Goal: Navigation & Orientation: Find specific page/section

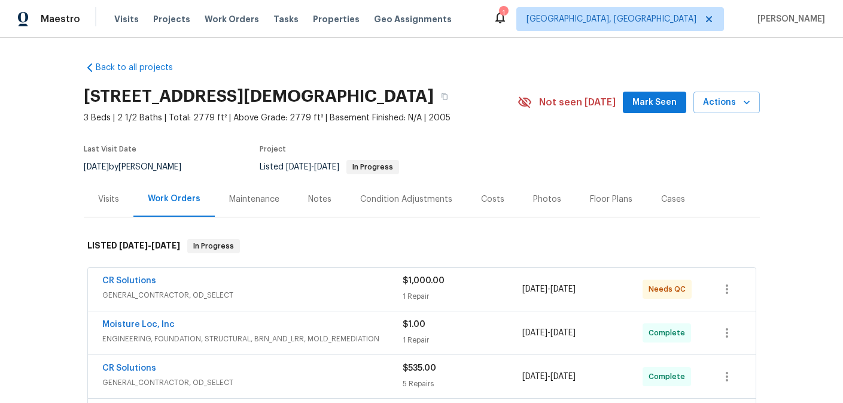
click at [302, 286] on div "CR Solutions" at bounding box center [252, 282] width 300 height 14
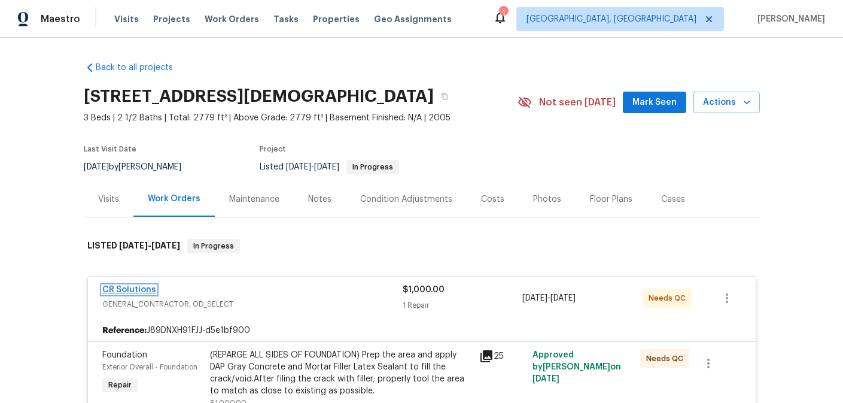
click at [142, 290] on link "CR Solutions" at bounding box center [129, 289] width 54 height 8
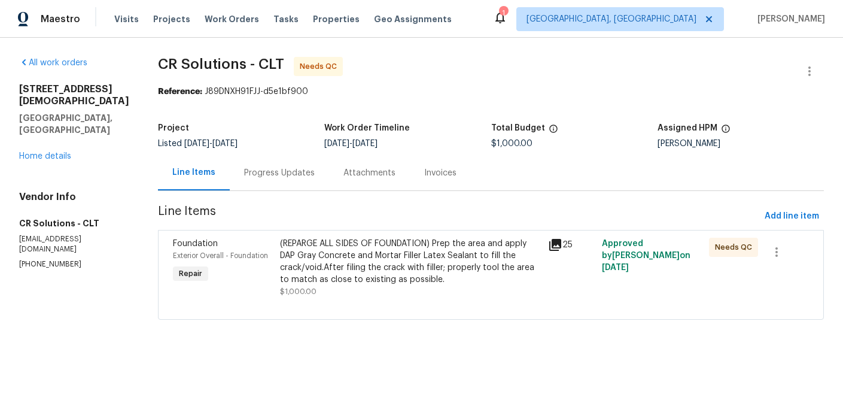
click at [278, 179] on div "Progress Updates" at bounding box center [279, 172] width 99 height 35
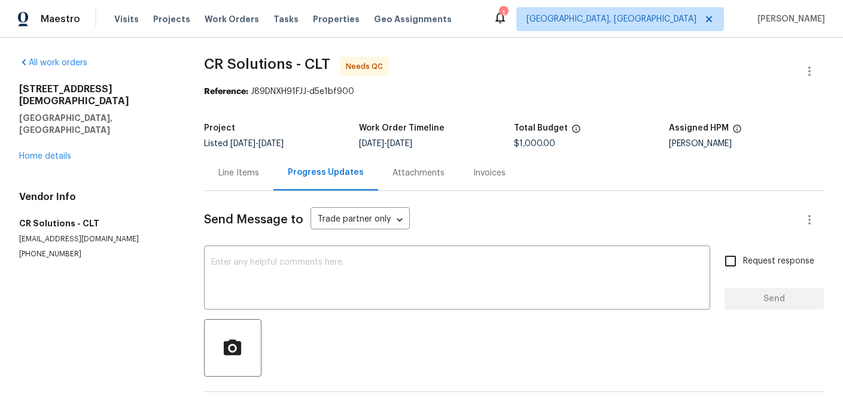
click at [419, 173] on div "Attachments" at bounding box center [418, 173] width 52 height 12
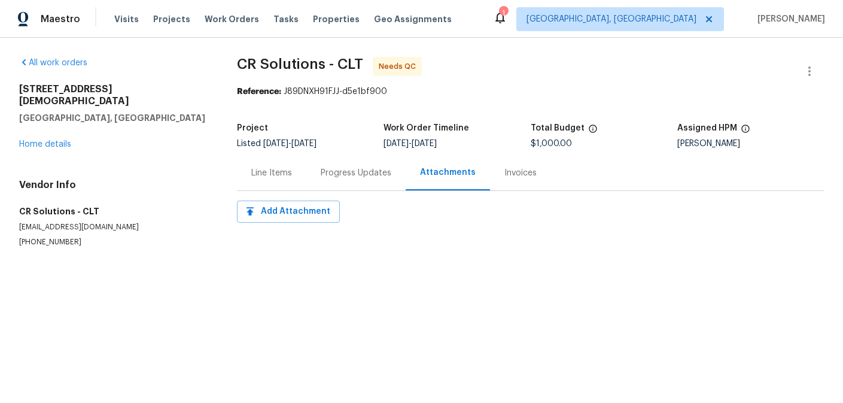
click at [285, 168] on div "Line Items" at bounding box center [271, 173] width 41 height 12
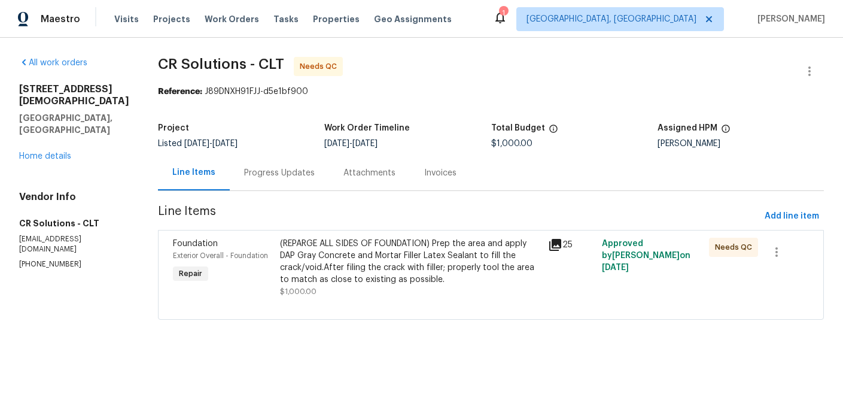
click at [549, 247] on icon at bounding box center [555, 245] width 12 height 12
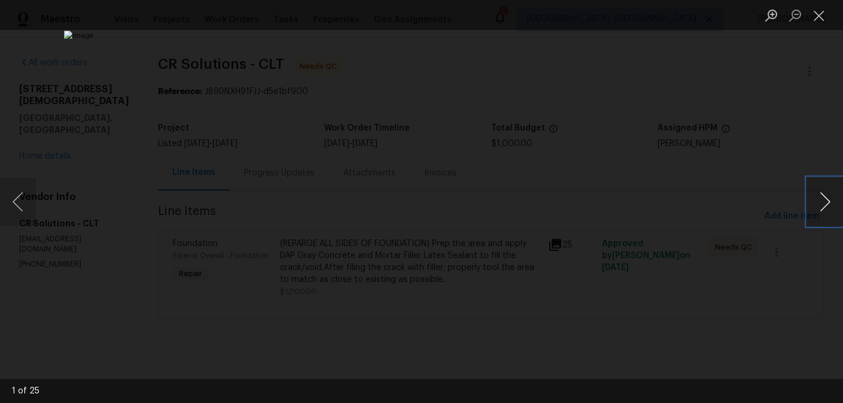
click at [822, 203] on button "Next image" at bounding box center [825, 202] width 36 height 48
click at [822, 204] on button "Next image" at bounding box center [825, 202] width 36 height 48
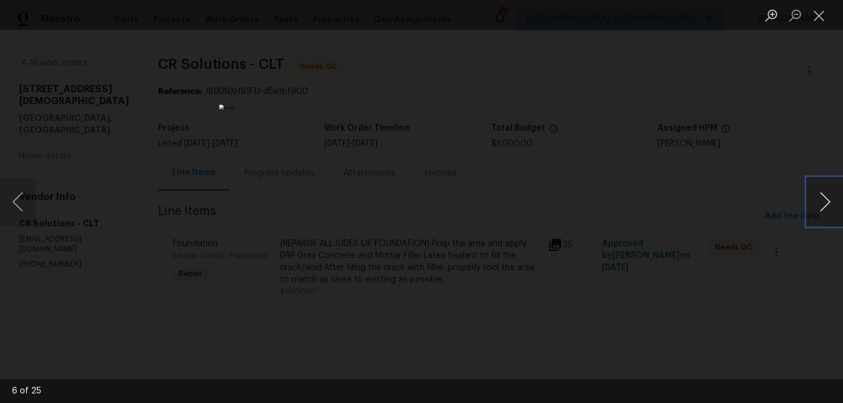
click at [822, 204] on button "Next image" at bounding box center [825, 202] width 36 height 48
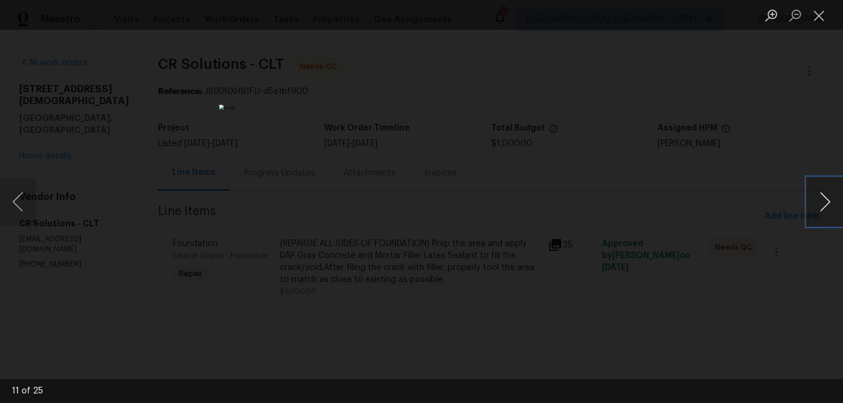
click at [822, 204] on button "Next image" at bounding box center [825, 202] width 36 height 48
click at [815, 16] on button "Close lightbox" at bounding box center [819, 15] width 24 height 21
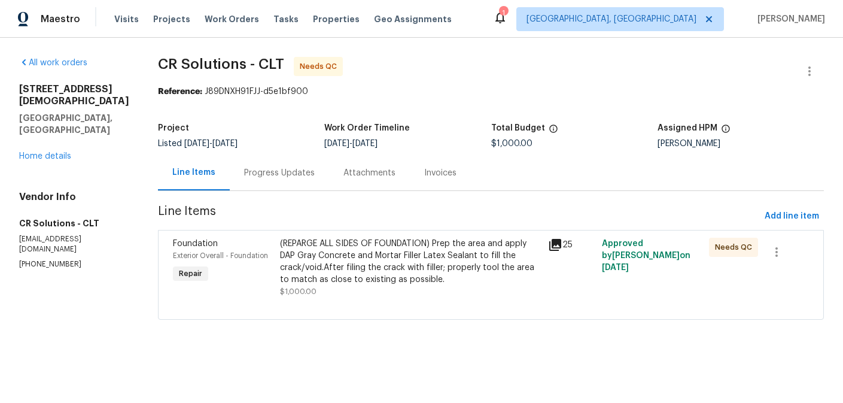
click at [245, 173] on div "Progress Updates" at bounding box center [279, 173] width 71 height 12
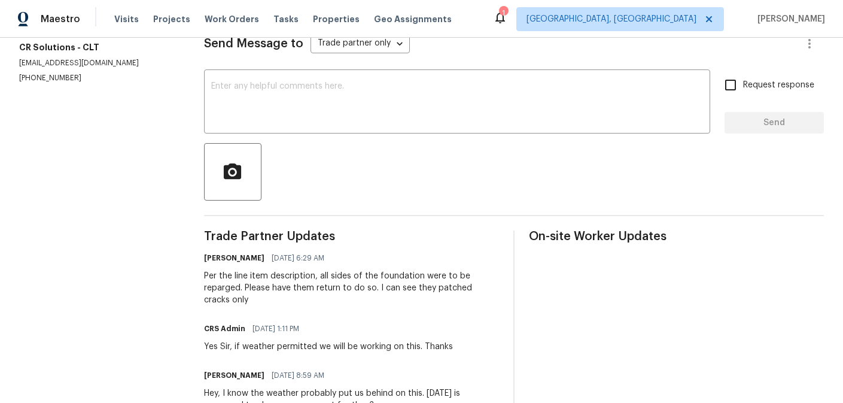
scroll to position [182, 0]
